Goal: Task Accomplishment & Management: Manage account settings

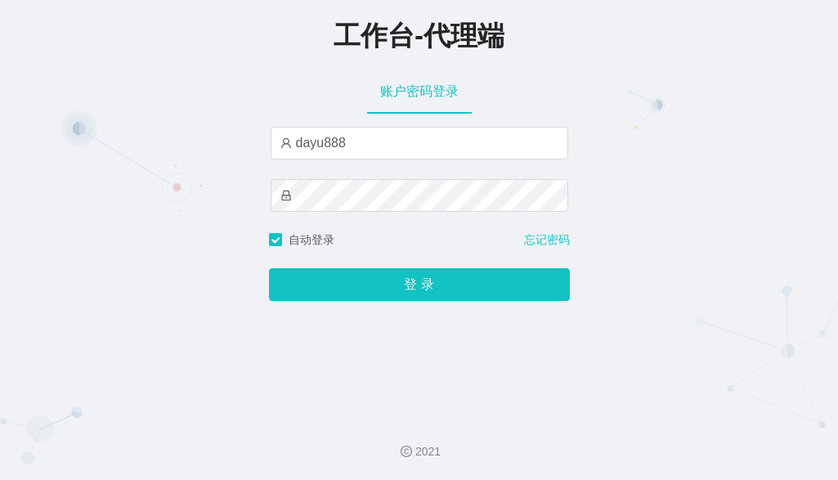
type input "dayu888"
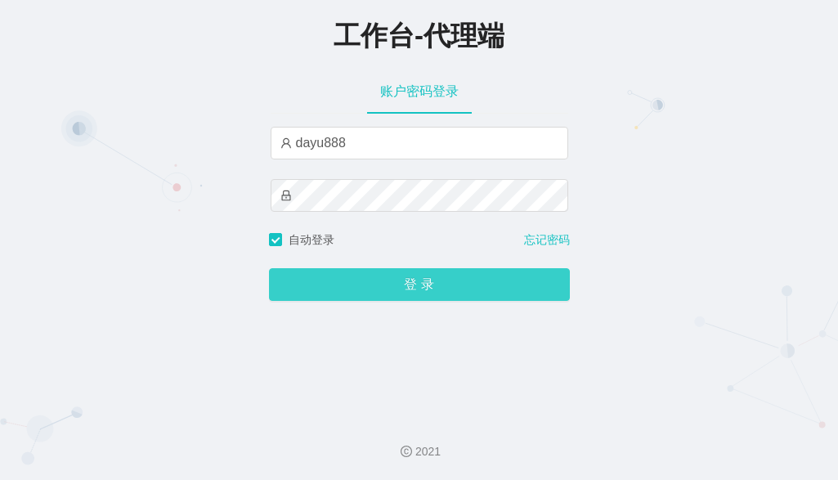
click at [421, 291] on button "登 录" at bounding box center [419, 284] width 301 height 33
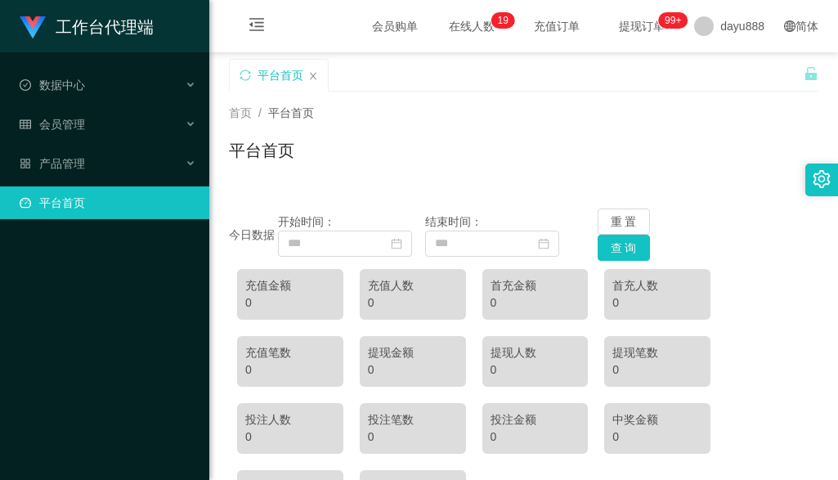
click at [688, 77] on div "平台首页" at bounding box center [516, 87] width 575 height 56
click at [365, 162] on div "平台首页" at bounding box center [524, 157] width 590 height 38
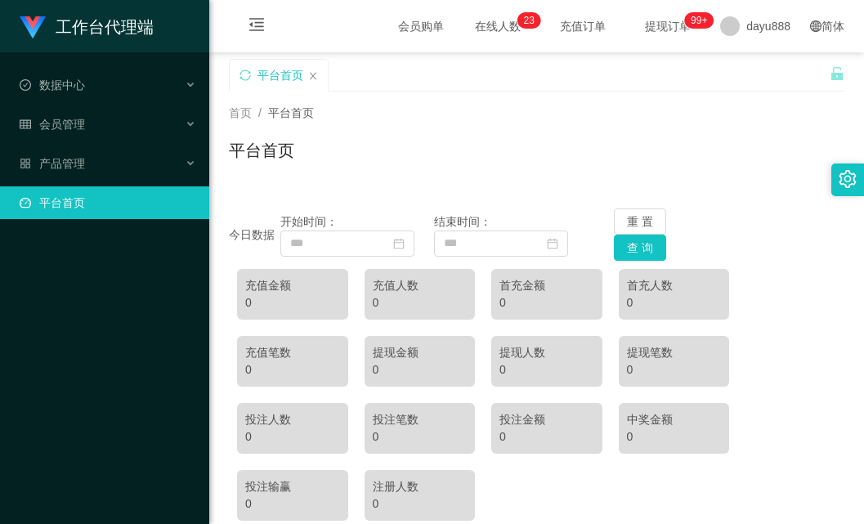
click at [771, 219] on div "今日数据 开始时间： 结束时间： 重 置 查 询" at bounding box center [537, 235] width 616 height 52
click at [83, 75] on div "数据中心" at bounding box center [104, 85] width 209 height 33
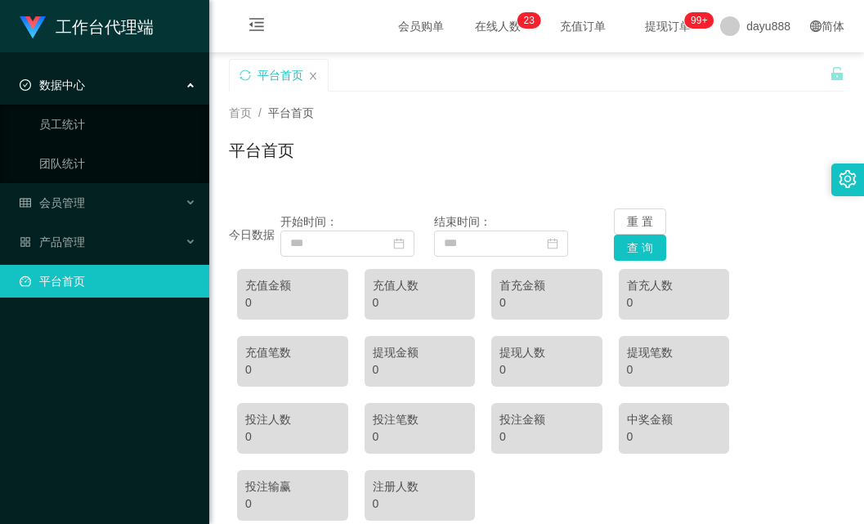
click at [83, 78] on span "数据中心" at bounding box center [52, 84] width 65 height 13
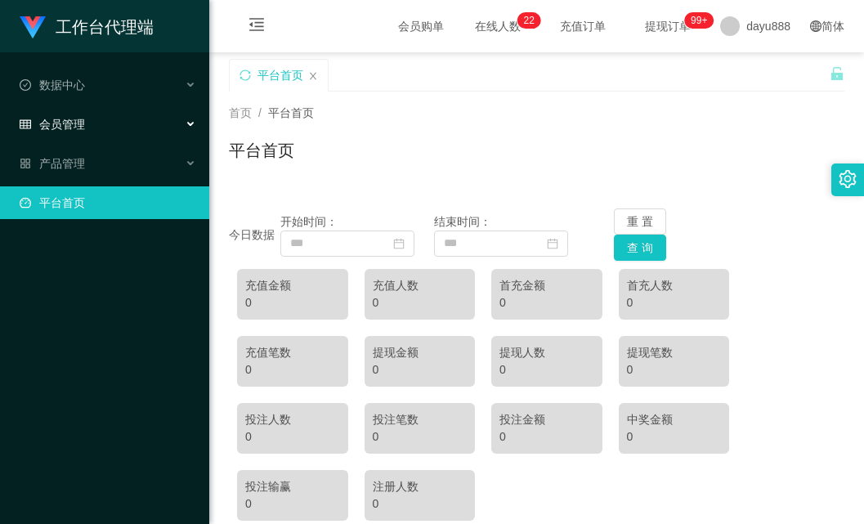
click at [99, 132] on div "会员管理" at bounding box center [104, 124] width 209 height 33
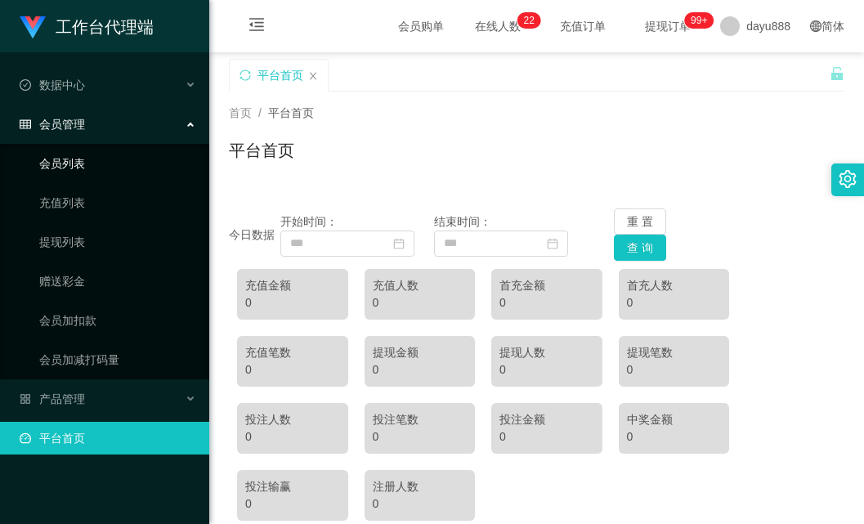
click at [105, 156] on link "会员列表" at bounding box center [117, 163] width 157 height 33
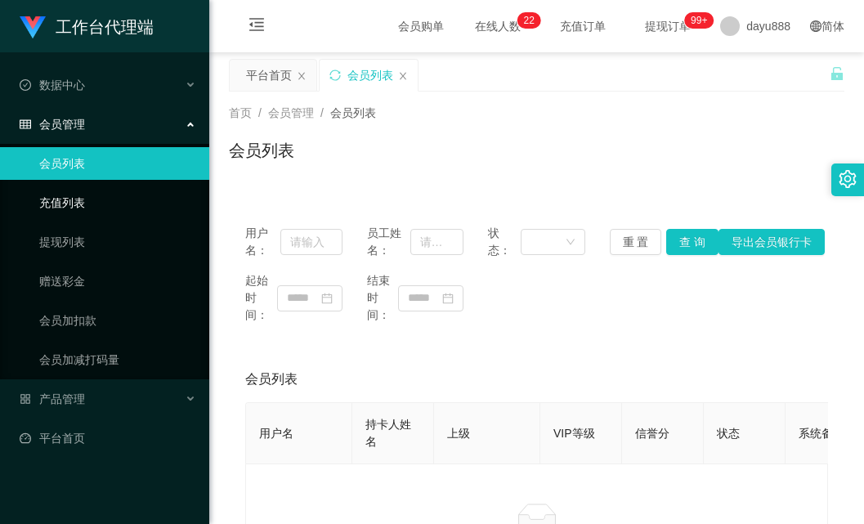
click at [110, 200] on link "充值列表" at bounding box center [117, 202] width 157 height 33
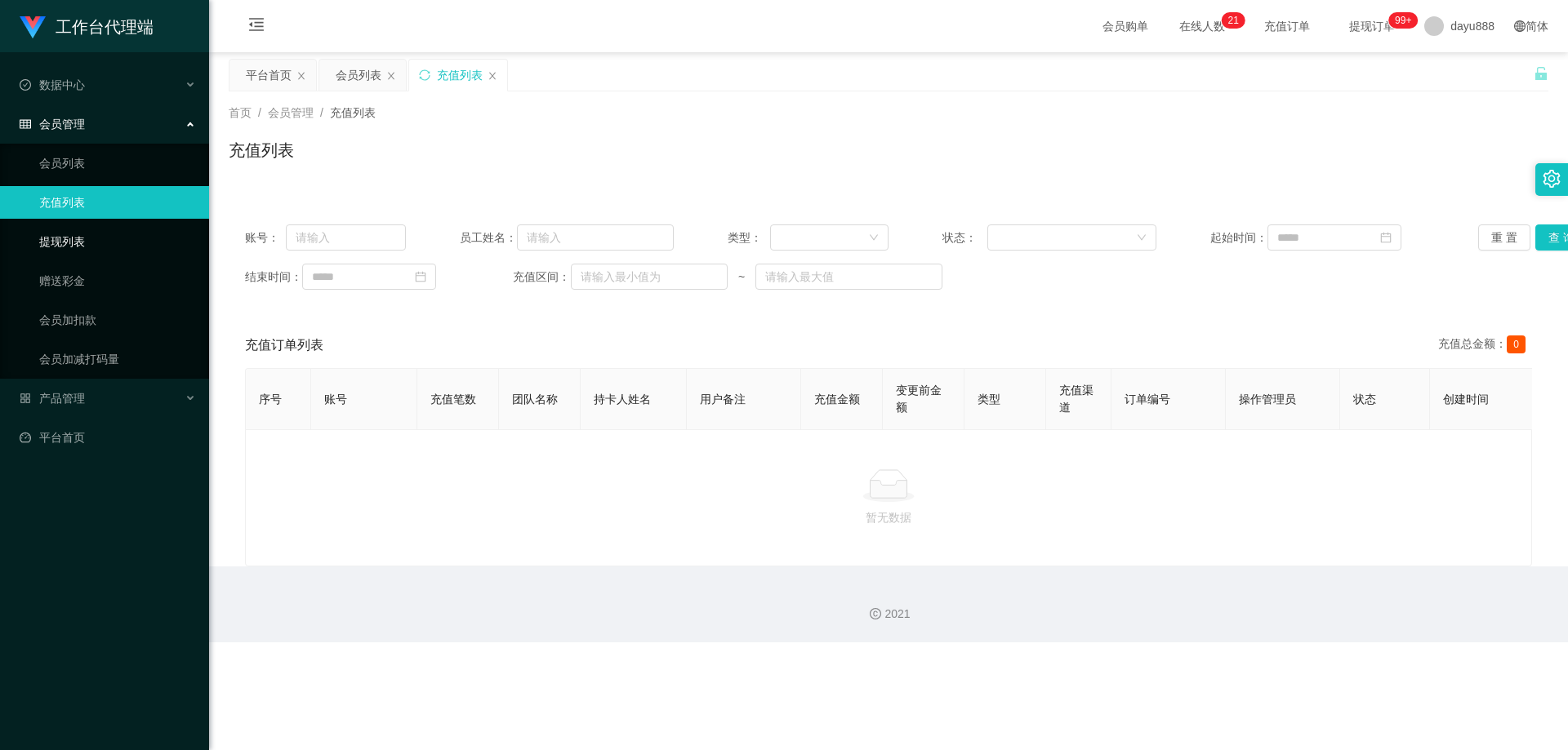
click at [101, 236] on link "提现列表" at bounding box center [117, 242] width 157 height 33
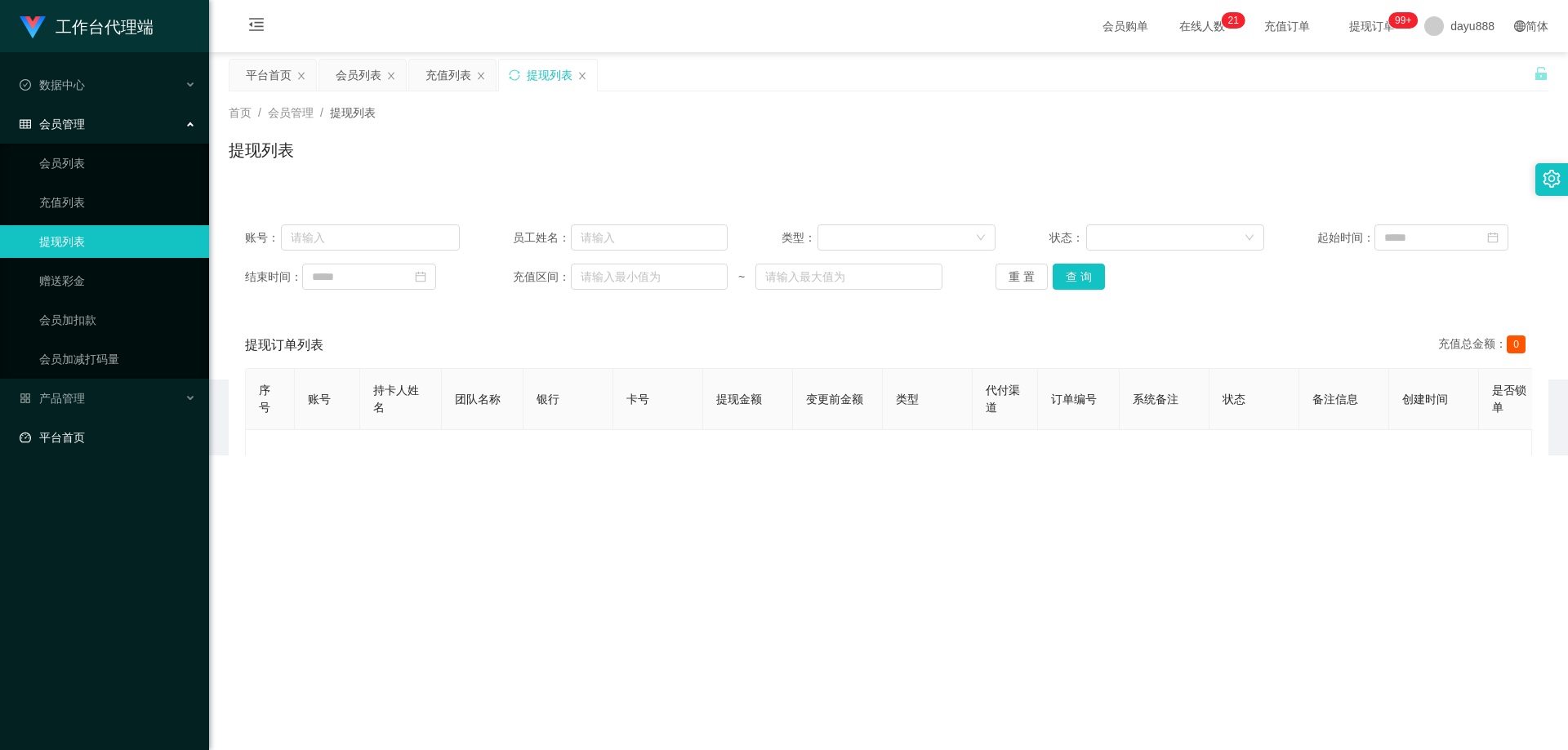
click at [113, 442] on link "平台首页" at bounding box center [108, 437] width 177 height 33
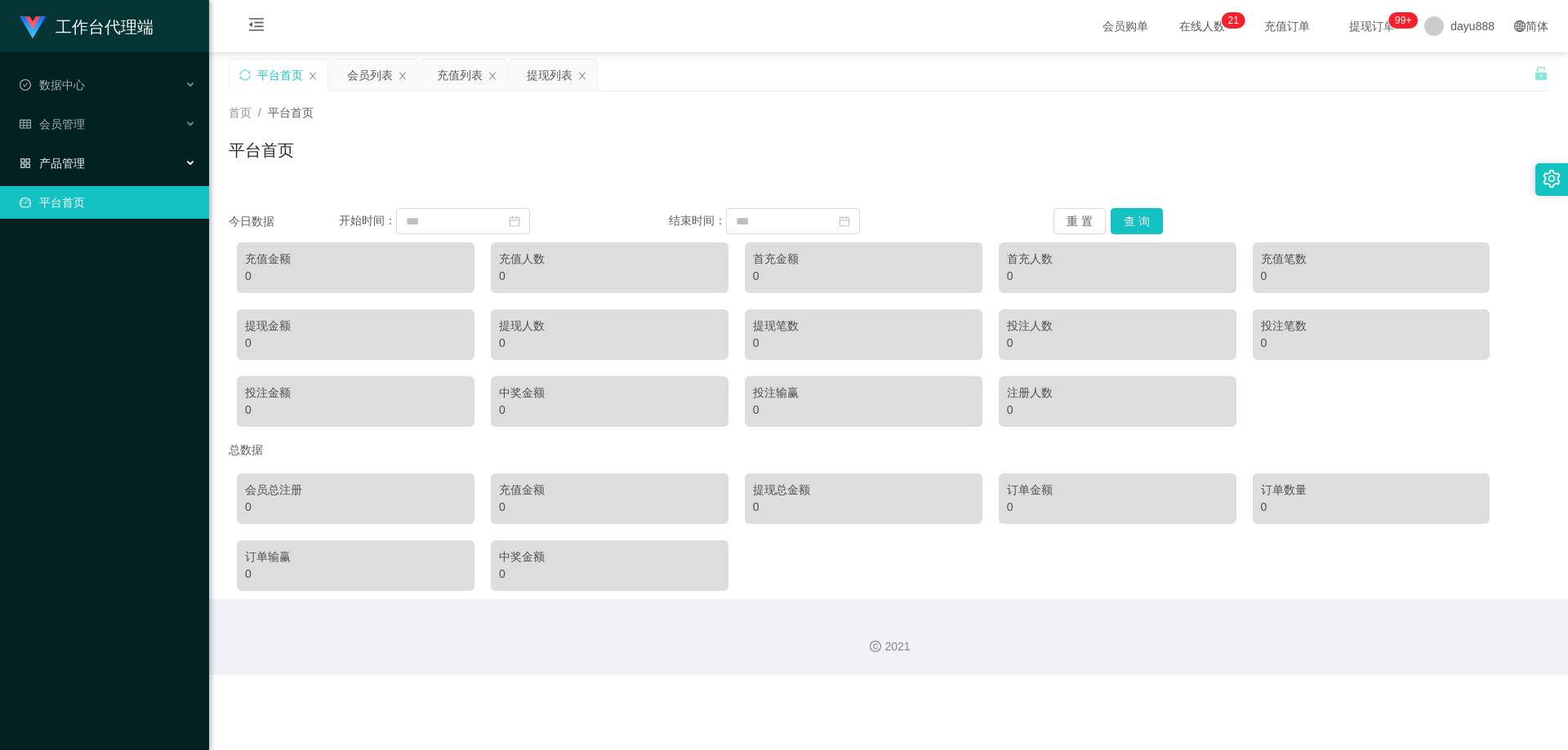
click at [152, 168] on div "产品管理" at bounding box center [104, 163] width 209 height 33
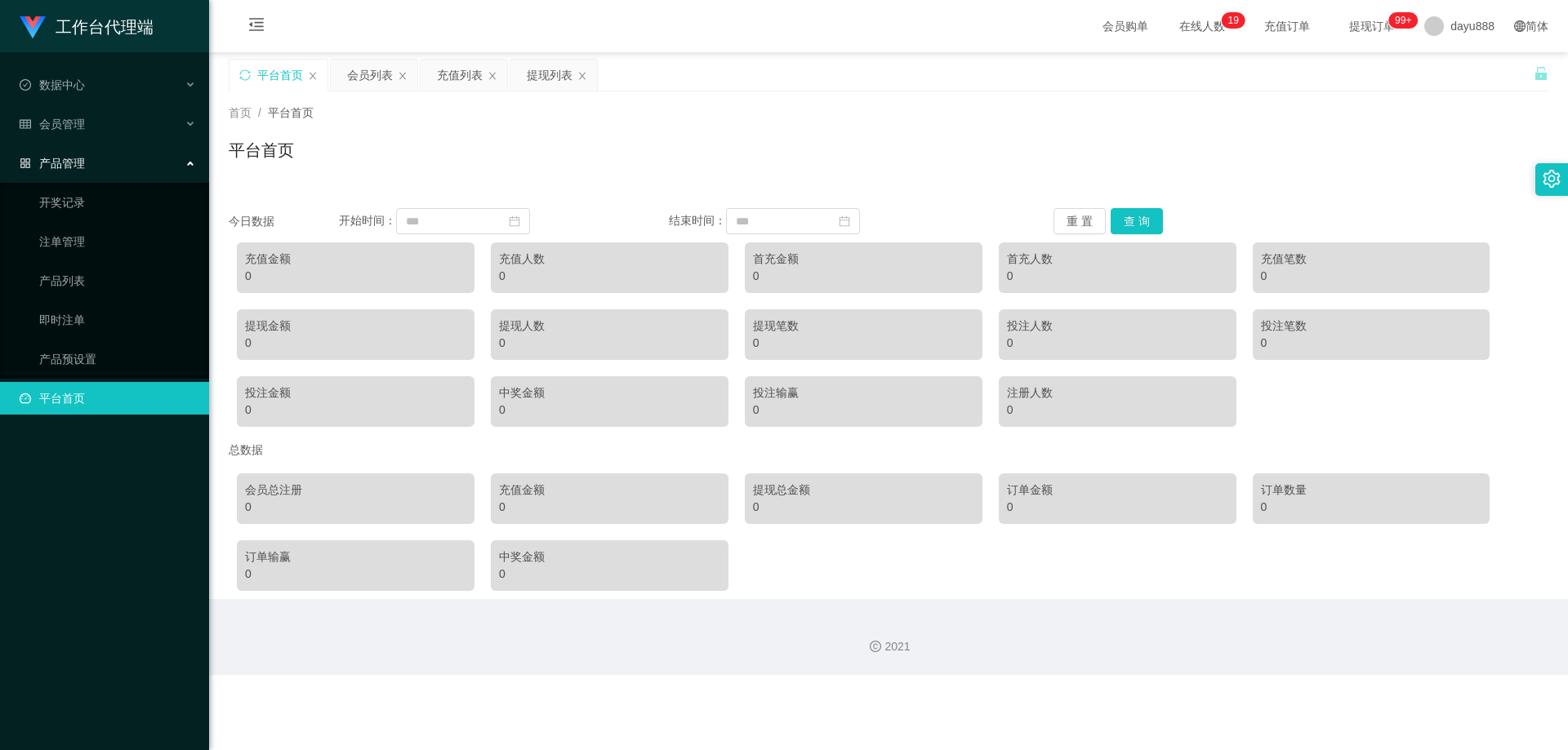
click at [836, 16] on span "提现订单 99+" at bounding box center [1371, 26] width 85 height 52
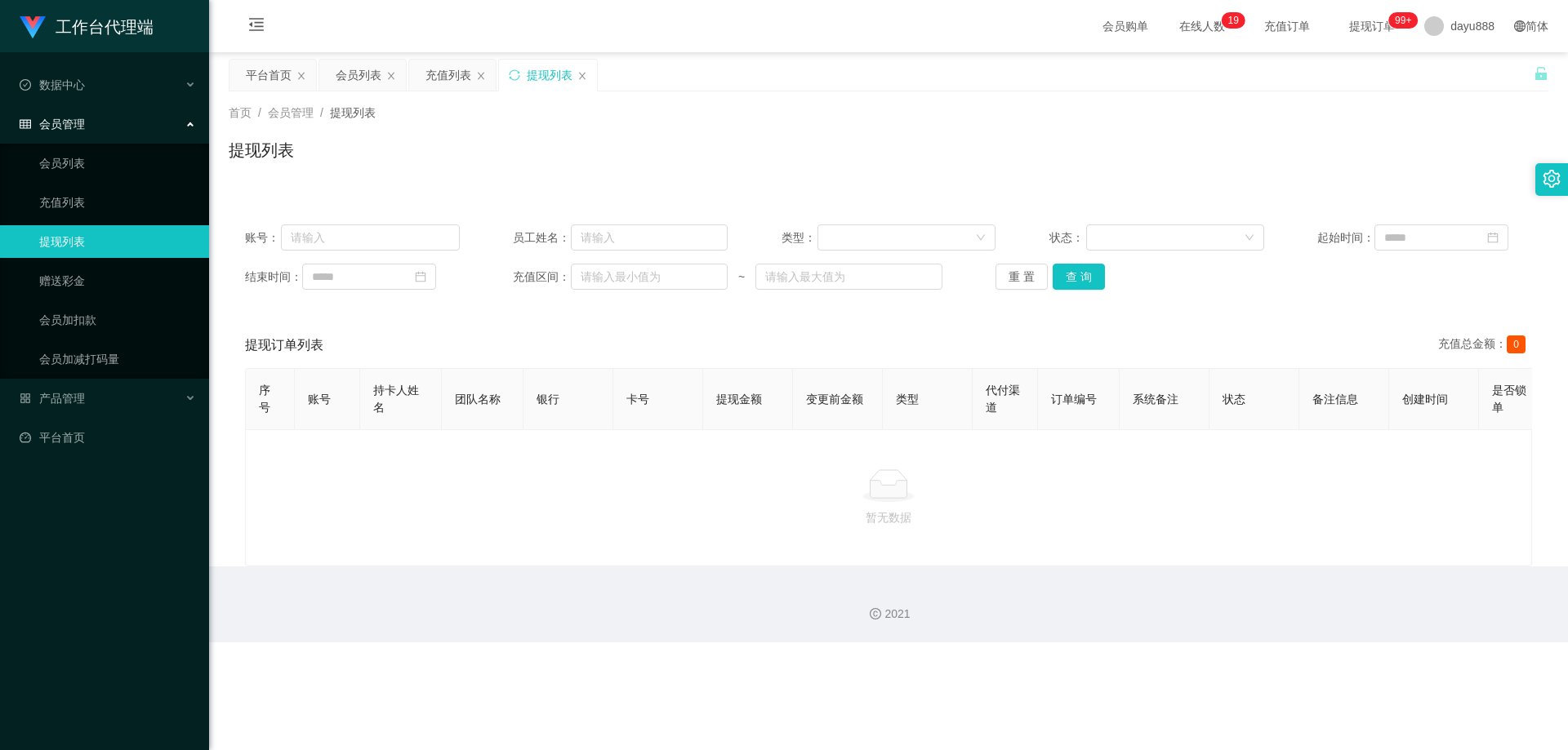
click at [836, 30] on span "提现订单 99+" at bounding box center [1372, 25] width 62 height 11
click at [375, 237] on input "text" at bounding box center [370, 238] width 179 height 26
click at [836, 240] on input at bounding box center [1441, 238] width 134 height 26
click at [836, 428] on div "27" at bounding box center [1373, 424] width 20 height 20
type input "**********"
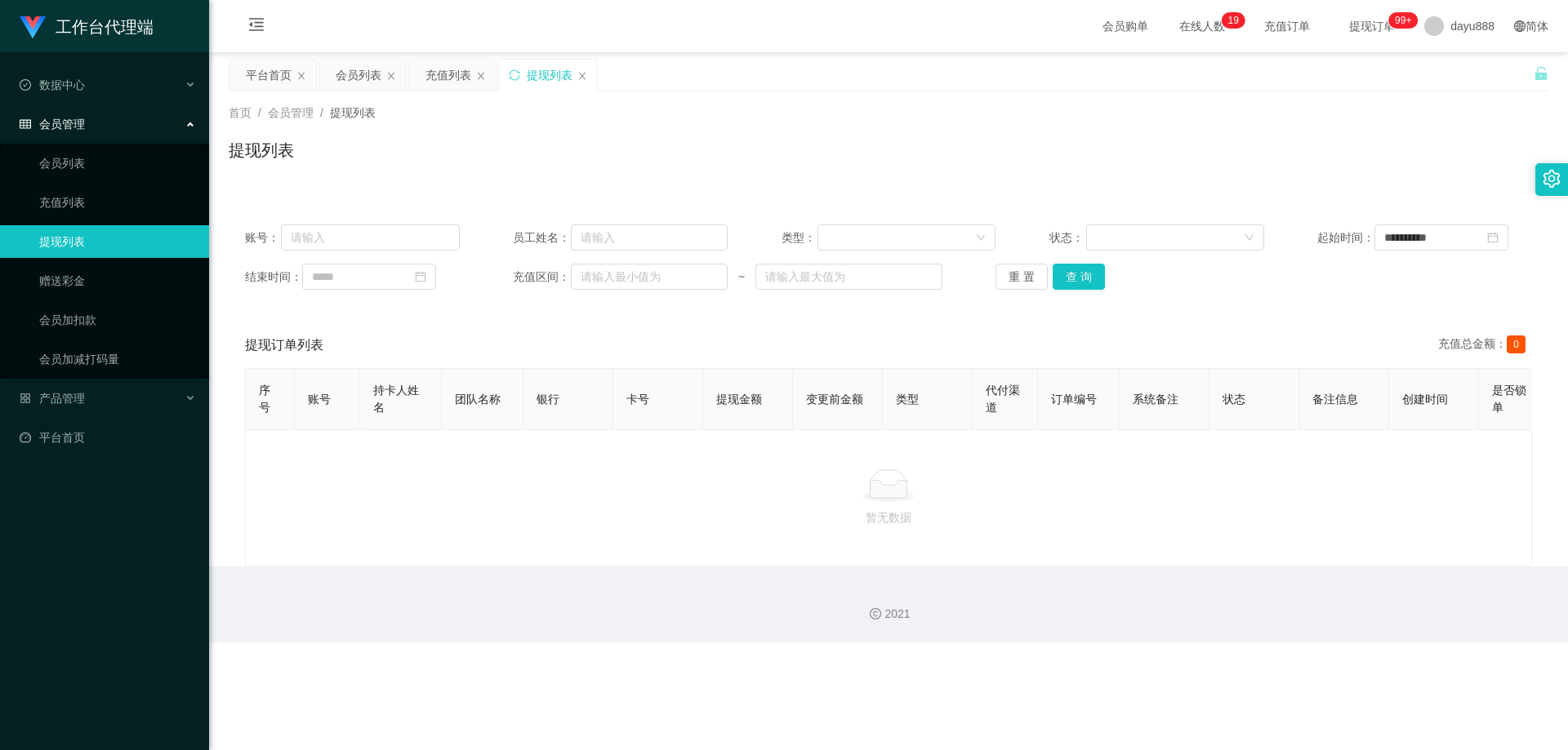
click at [836, 428] on th "备注信息" at bounding box center [1344, 399] width 90 height 61
click at [836, 287] on button "查 询" at bounding box center [1079, 277] width 52 height 26
click at [836, 25] on span "提现订单 99+" at bounding box center [1372, 25] width 62 height 11
click at [836, 20] on span "在线人数 0 1 2 3 4 5 6 7 8 9 0 1 2 3 4 5 6 7 8 9 0 1 2 3 4 5 6 7 8 9 0 1 2 3 4 5 6 …" at bounding box center [1202, 25] width 62 height 11
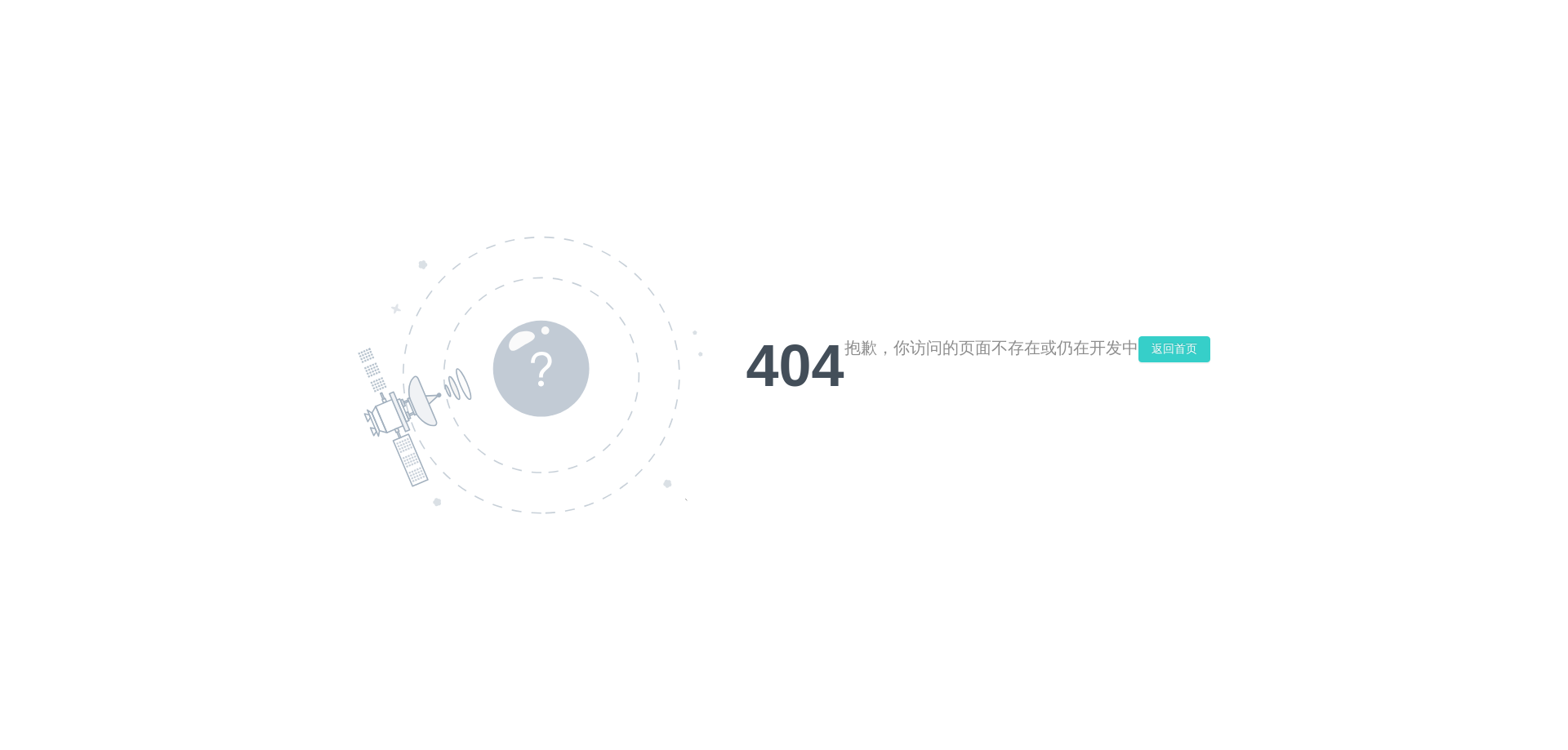
click at [836, 343] on button "返回首页" at bounding box center [1175, 350] width 72 height 26
click at [836, 347] on button "返回首页" at bounding box center [1175, 350] width 72 height 26
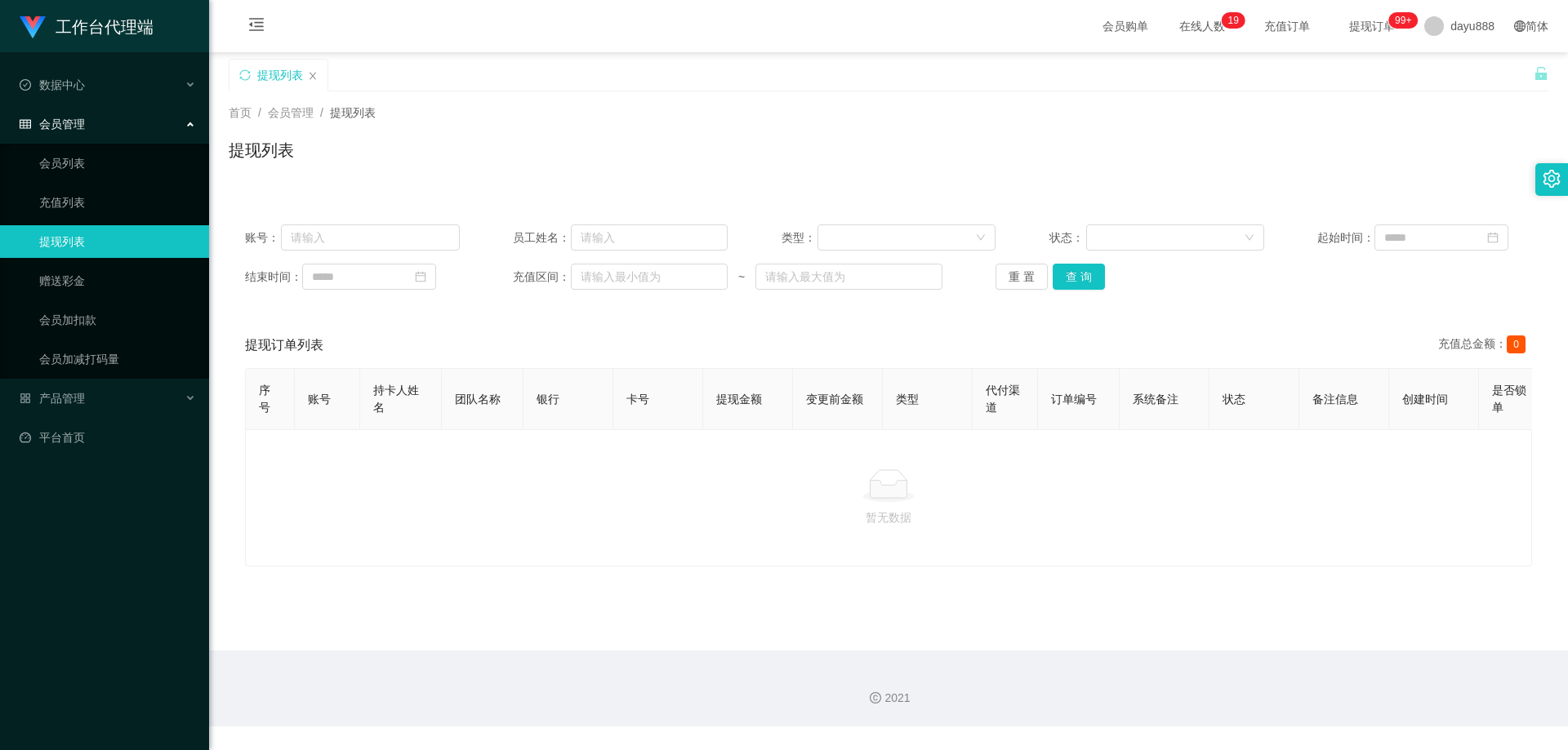
click at [836, 25] on span "会员购单" at bounding box center [1125, 26] width 69 height 52
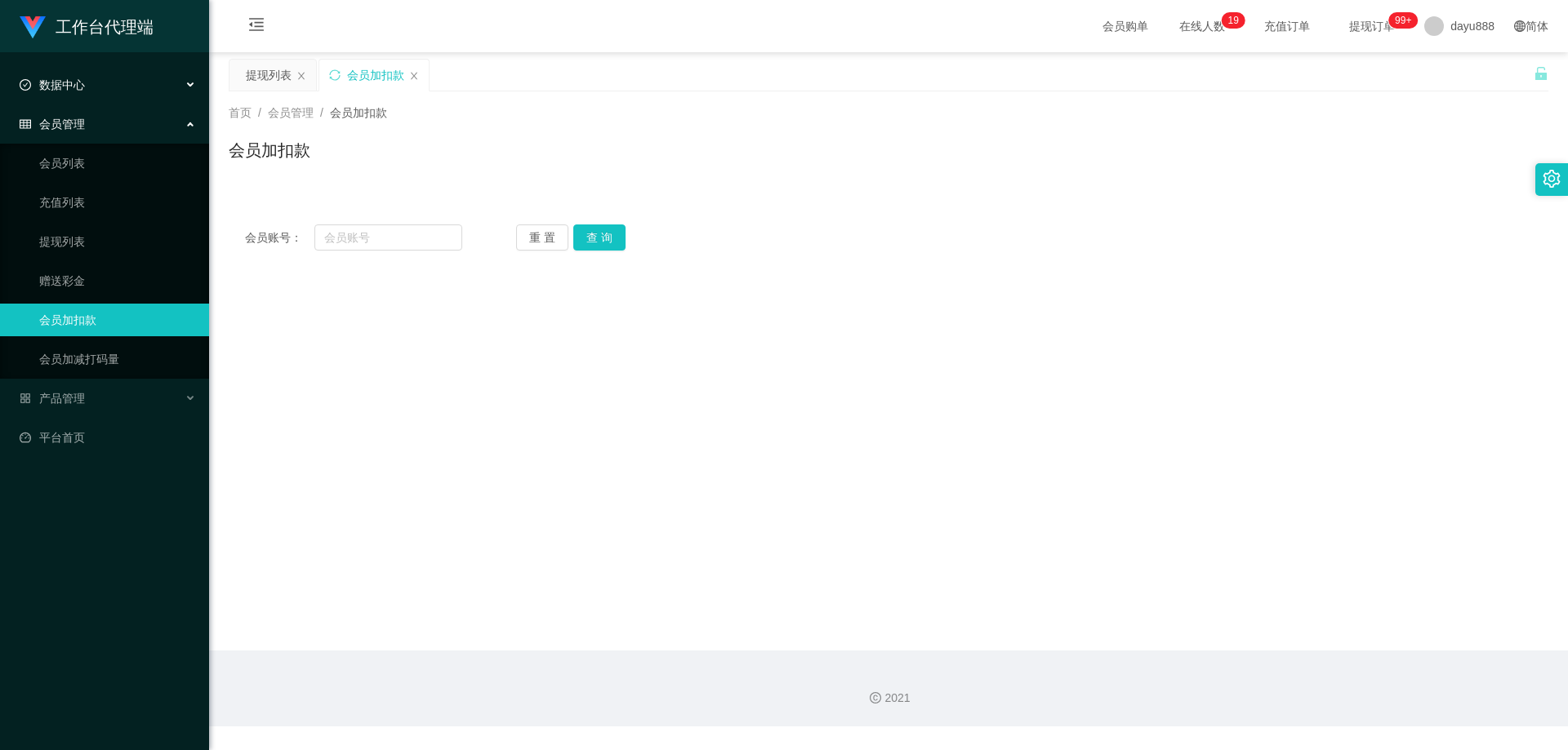
click at [152, 90] on div "数据中心" at bounding box center [104, 85] width 209 height 33
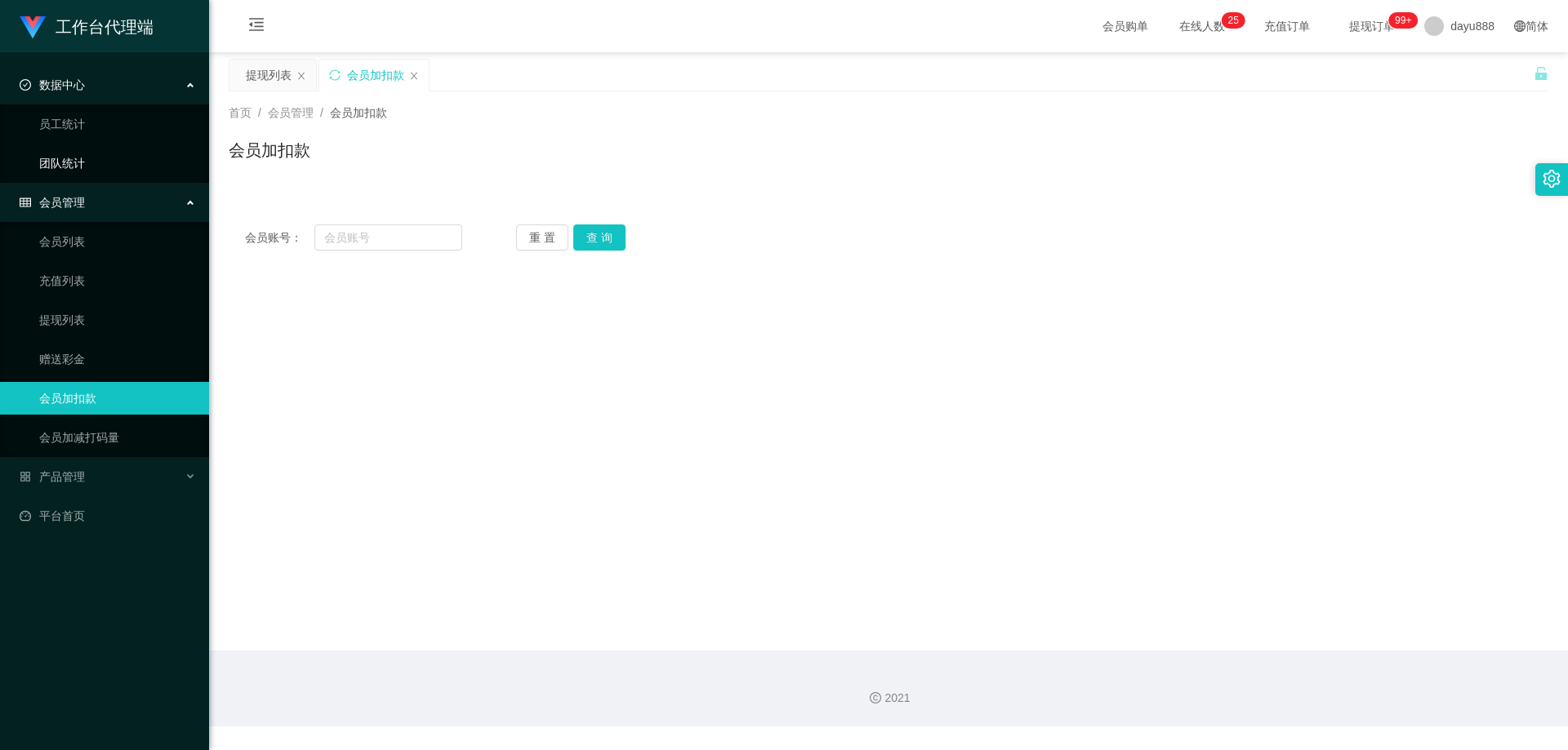
click at [105, 154] on link "团队统计" at bounding box center [117, 163] width 157 height 33
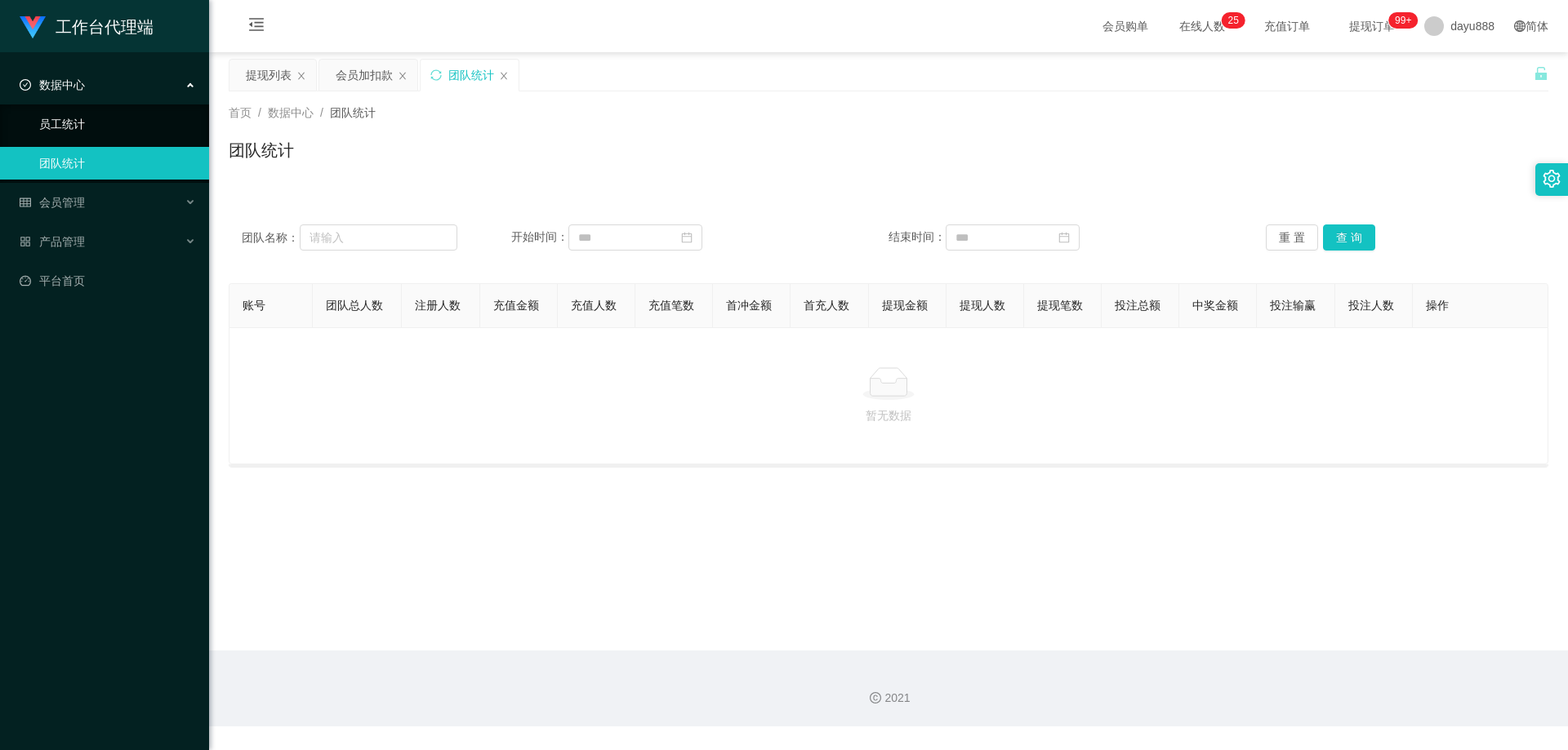
click at [110, 124] on link "员工统计" at bounding box center [117, 124] width 157 height 33
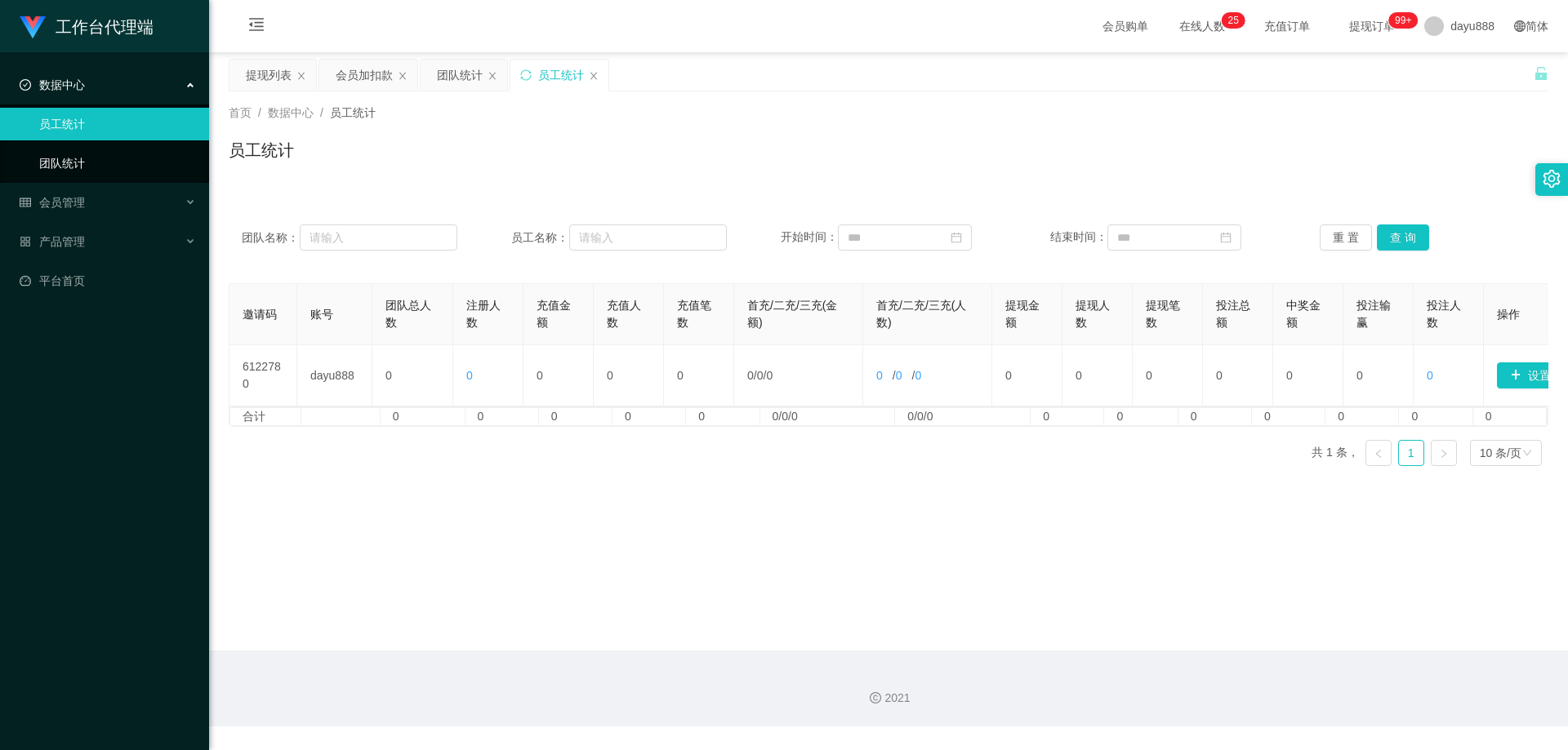
click at [119, 164] on link "团队统计" at bounding box center [117, 163] width 157 height 33
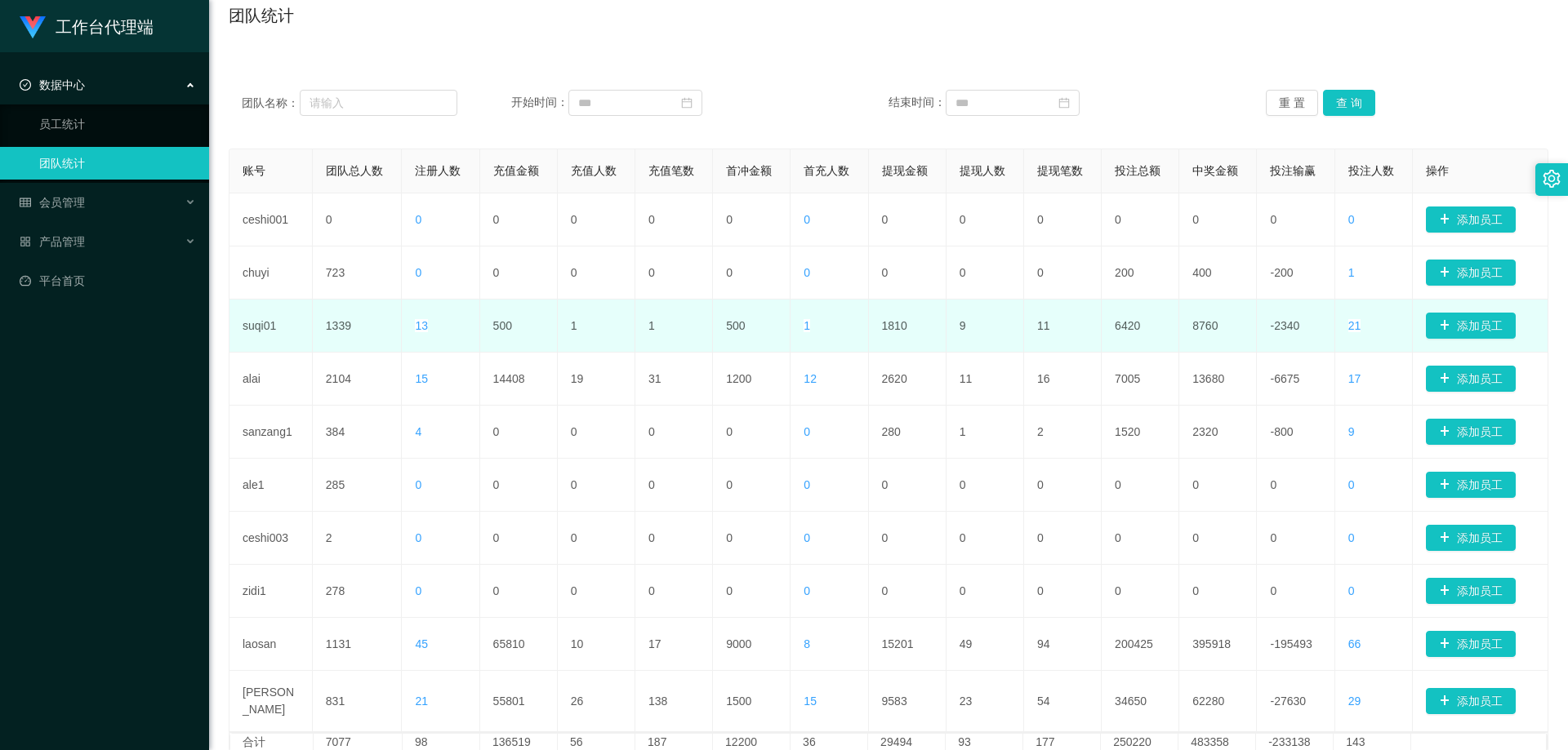
scroll to position [164, 0]
